Goal: Check status: Check status

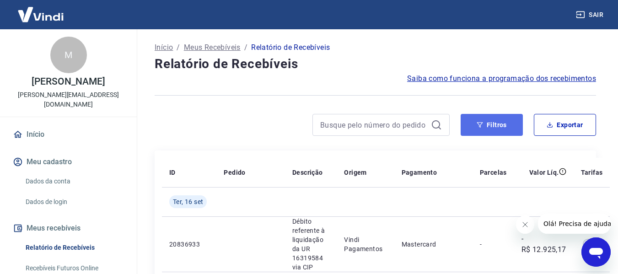
click at [485, 123] on button "Filtros" at bounding box center [492, 125] width 62 height 22
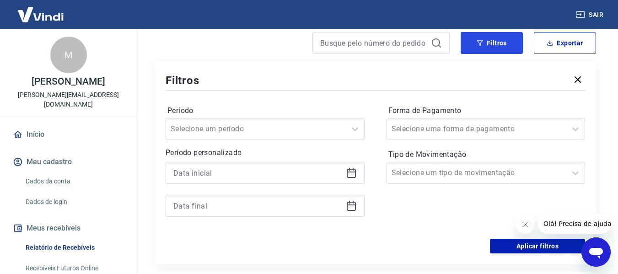
scroll to position [122, 0]
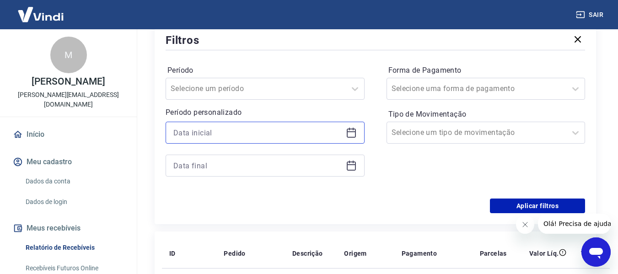
click at [243, 134] on input at bounding box center [257, 133] width 169 height 14
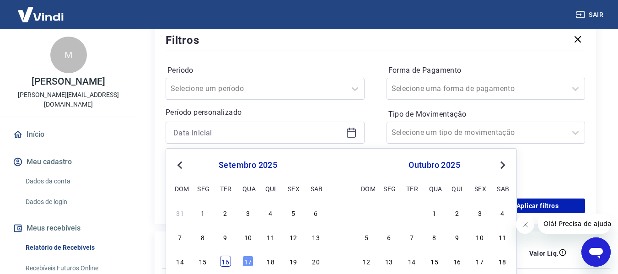
click at [229, 264] on div "16" at bounding box center [225, 261] width 11 height 11
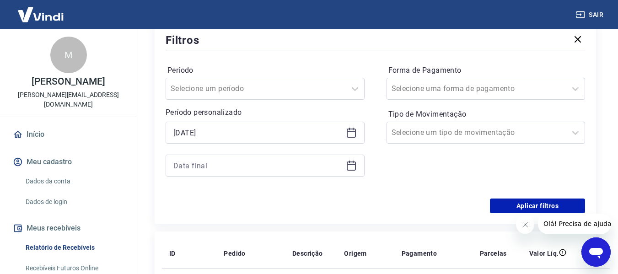
type input "[DATE]"
click at [528, 200] on button "Aplicar filtros" at bounding box center [537, 205] width 95 height 15
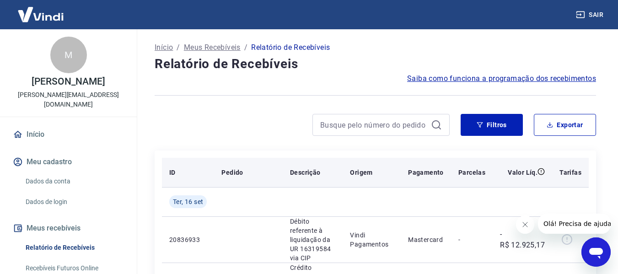
drag, startPoint x: 355, startPoint y: 182, endPoint x: 348, endPoint y: 182, distance: 7.3
click at [355, 182] on th "Origem" at bounding box center [372, 172] width 58 height 29
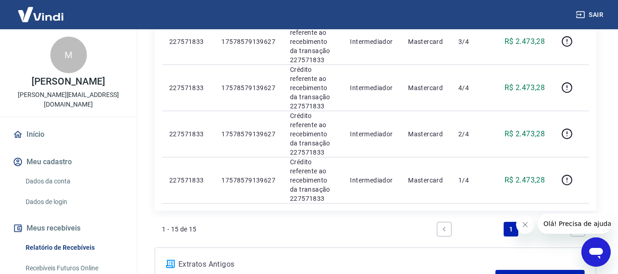
scroll to position [786, 0]
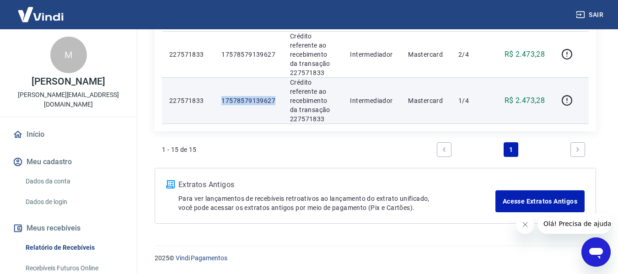
drag, startPoint x: 277, startPoint y: 101, endPoint x: 216, endPoint y: 99, distance: 60.9
click at [216, 99] on td "17578579139627" at bounding box center [248, 100] width 69 height 46
copy p "17578579139627"
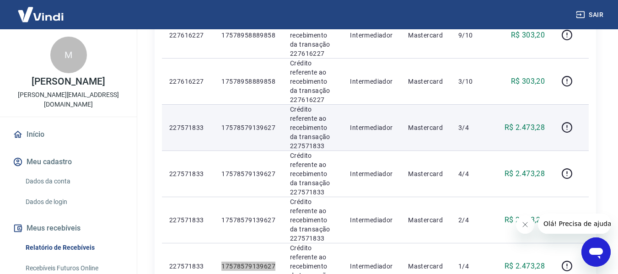
scroll to position [603, 0]
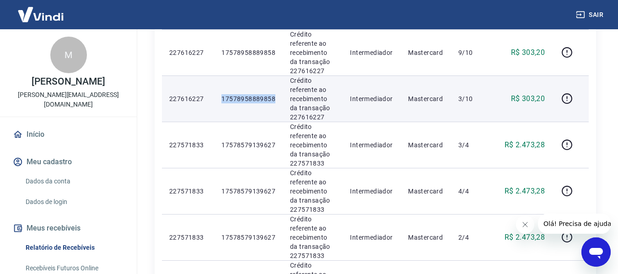
drag, startPoint x: 276, startPoint y: 100, endPoint x: 220, endPoint y: 100, distance: 55.8
click at [220, 100] on td "17578958889858" at bounding box center [248, 98] width 69 height 46
copy p "17578958889858"
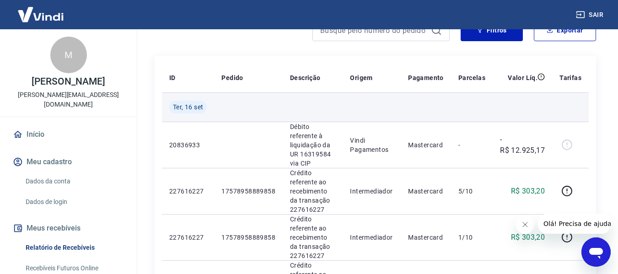
scroll to position [115, 0]
